Goal: Information Seeking & Learning: Find specific fact

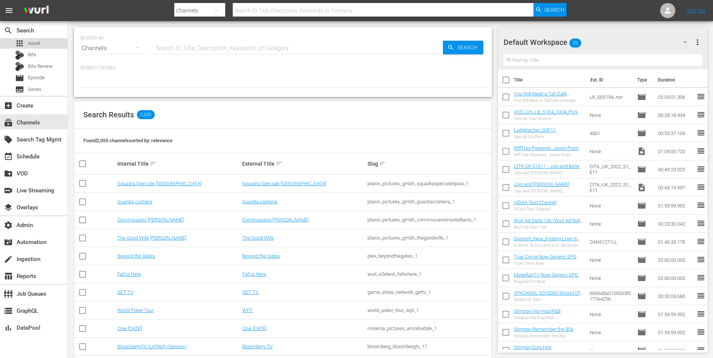
click at [53, 38] on div "apps Asset" at bounding box center [34, 43] width 68 height 11
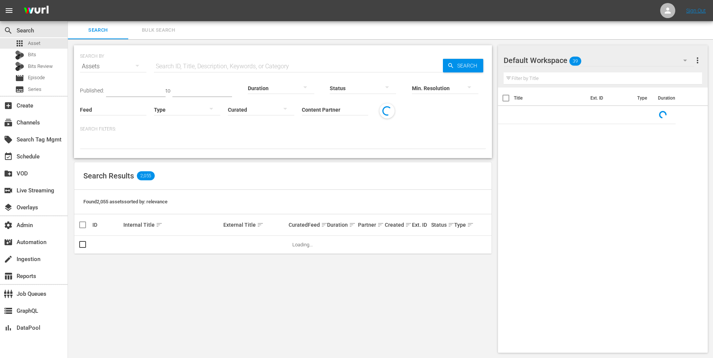
click at [208, 64] on input "text" at bounding box center [298, 66] width 289 height 18
paste input "S3 F13 – Ein weiter Weg"
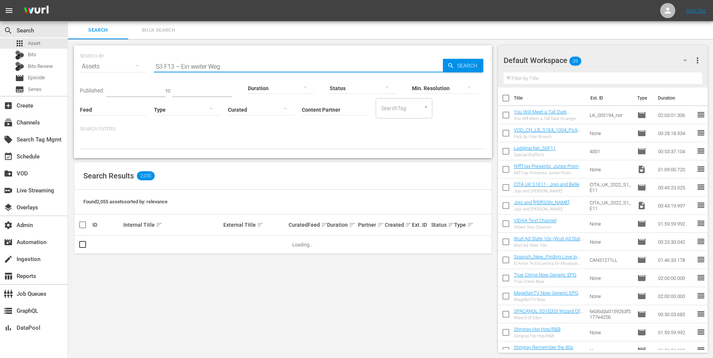
type input "S3 F13 – Ein weiter Weg"
click at [167, 248] on td "S3 F13 – Ein weiter Weg" at bounding box center [172, 245] width 100 height 18
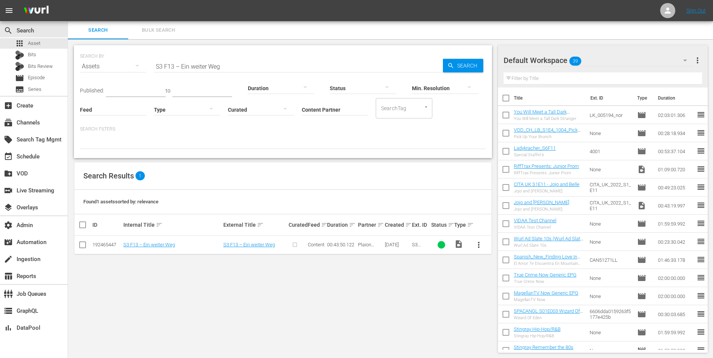
click at [167, 248] on td "S3 F13 – Ein weiter Weg" at bounding box center [172, 245] width 100 height 18
click at [167, 247] on link "S3 F13 – Ein weiter Weg" at bounding box center [149, 245] width 52 height 6
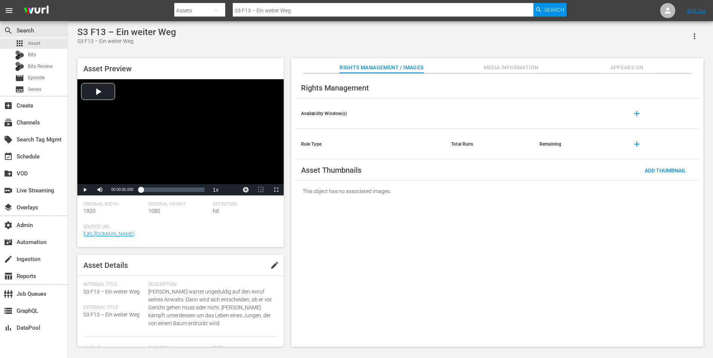
click at [367, 196] on div "This object has no associated images." at bounding box center [497, 191] width 405 height 21
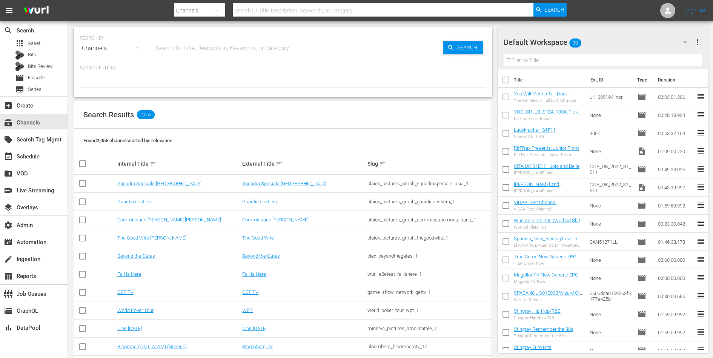
click at [225, 42] on input "text" at bounding box center [298, 48] width 289 height 18
type input "gfn"
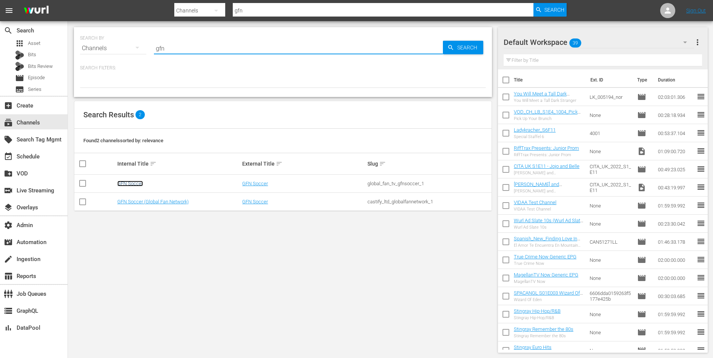
click at [134, 181] on link "GFN Soccer" at bounding box center [130, 184] width 26 height 6
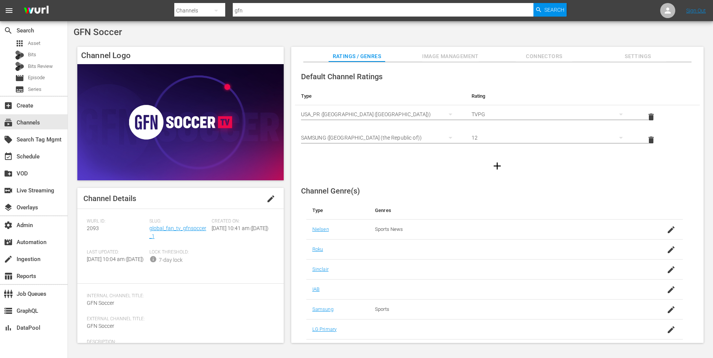
scroll to position [58, 0]
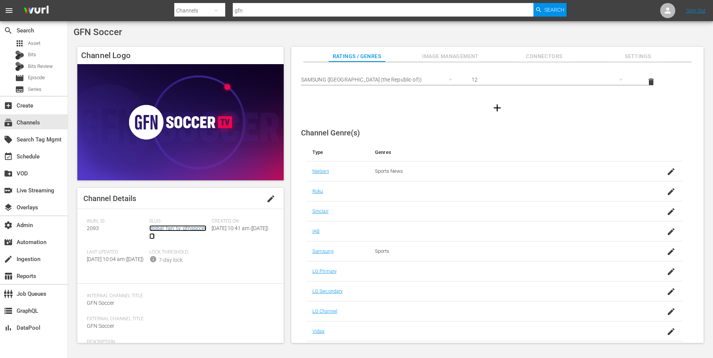
click at [183, 228] on link "global_fan_tv_gfnsoccer_1" at bounding box center [177, 232] width 57 height 14
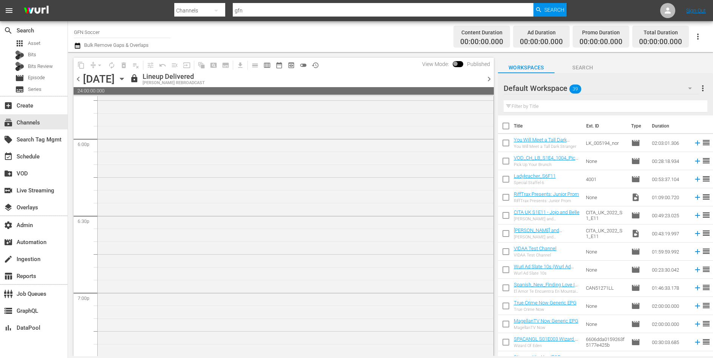
scroll to position [2790, 0]
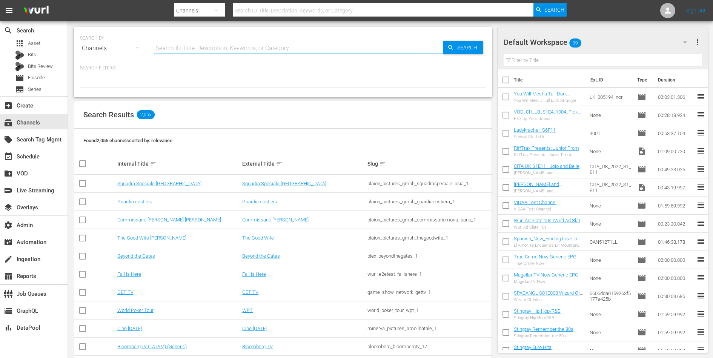
click at [245, 45] on input "text" at bounding box center [298, 48] width 289 height 18
type input "global"
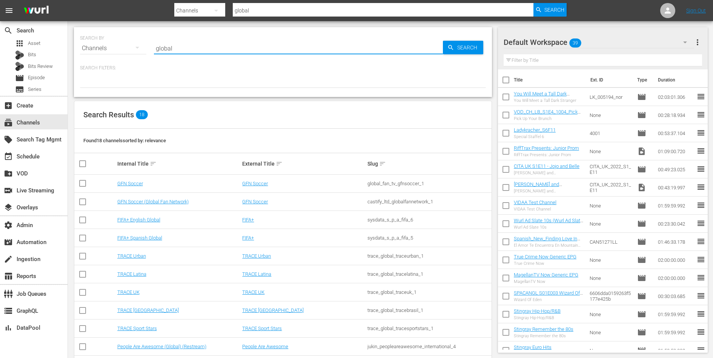
click at [377, 204] on div "castify_ltd_globalfannetwork_1" at bounding box center [429, 202] width 123 height 6
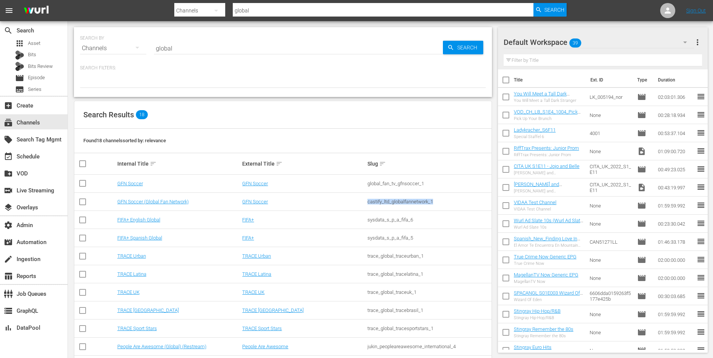
click at [377, 204] on div "castify_ltd_globalfannetwork_1" at bounding box center [429, 202] width 123 height 6
copy div "castify_ltd_globalfannetwork_1"
click at [279, 179] on td "GFN Soccer" at bounding box center [303, 184] width 125 height 18
drag, startPoint x: 275, startPoint y: 183, endPoint x: 236, endPoint y: 183, distance: 38.9
click at [236, 183] on tr "GFN Soccer GFN Soccer global_fan_tv_gfnsoccer_1" at bounding box center [282, 184] width 417 height 18
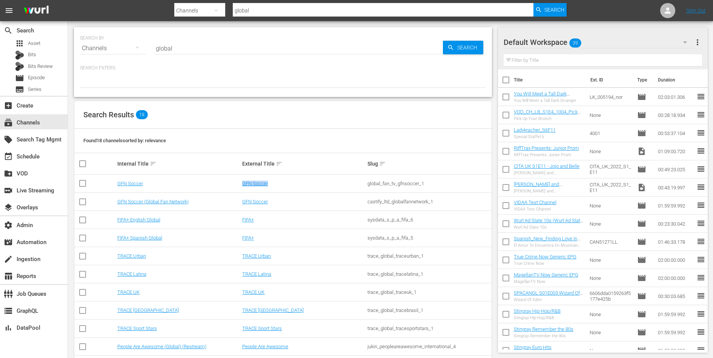
copy tr "GFN Soccer"
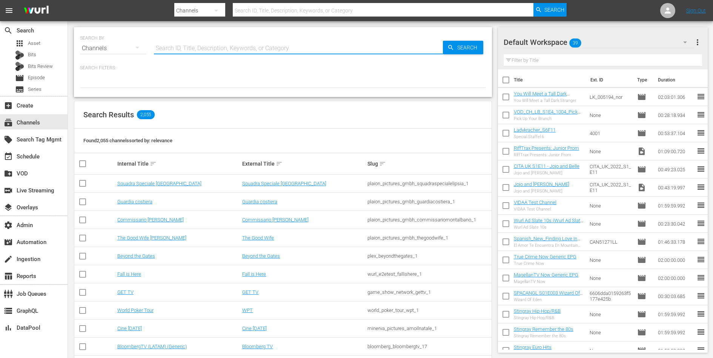
click at [185, 53] on input "text" at bounding box center [298, 48] width 289 height 18
click at [18, 42] on span "apps" at bounding box center [19, 43] width 9 height 9
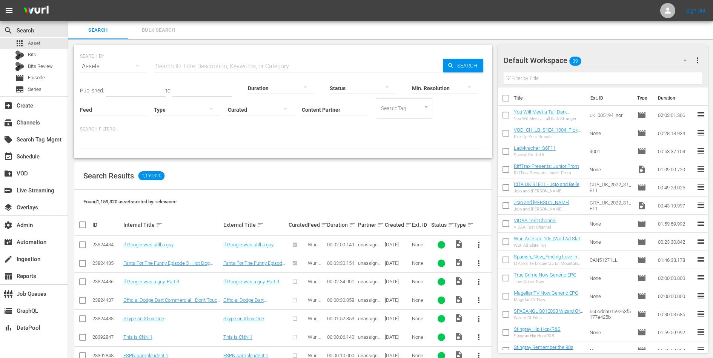
click at [313, 111] on input "Content Partner" at bounding box center [335, 110] width 66 height 27
click at [324, 131] on div "Plaion Pictures GmbH (365)" at bounding box center [363, 131] width 111 height 18
type input "Plaion Pictures GmbH (365)"
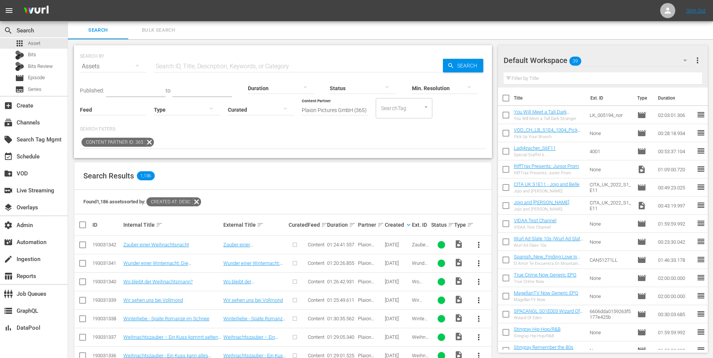
click at [193, 66] on input "text" at bounding box center [298, 66] width 289 height 18
paste input "S1 F9 – Wieder Bea"
type input "S1 F9 – Wieder Bea"
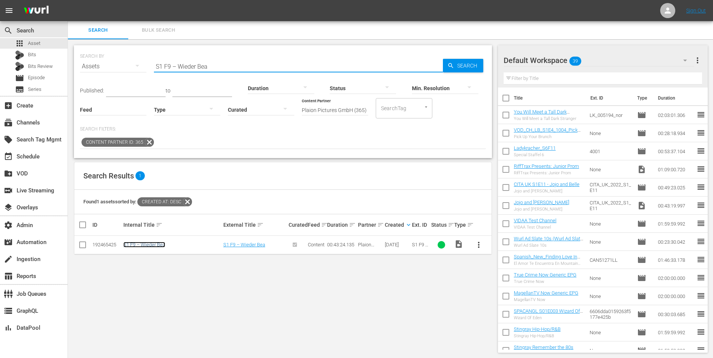
click at [162, 245] on link "S1 F9 – Wieder Bea" at bounding box center [144, 245] width 42 height 6
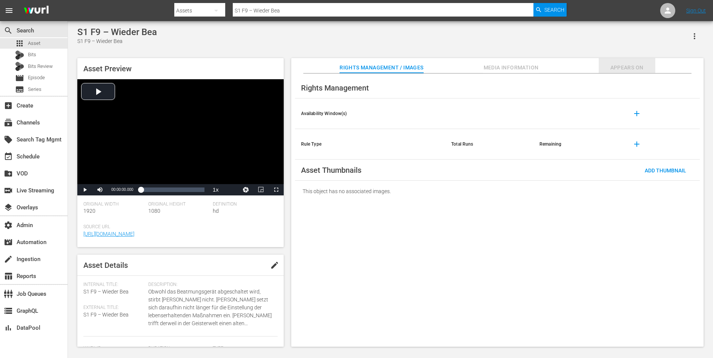
click at [630, 65] on span "Appears On" at bounding box center [627, 67] width 57 height 9
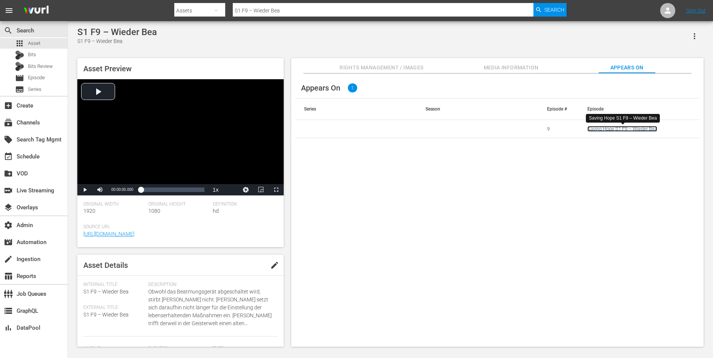
click at [614, 130] on link "Saving Hope S1 F9 – Wieder Bea" at bounding box center [623, 129] width 70 height 6
